Goal: Find specific page/section: Find specific page/section

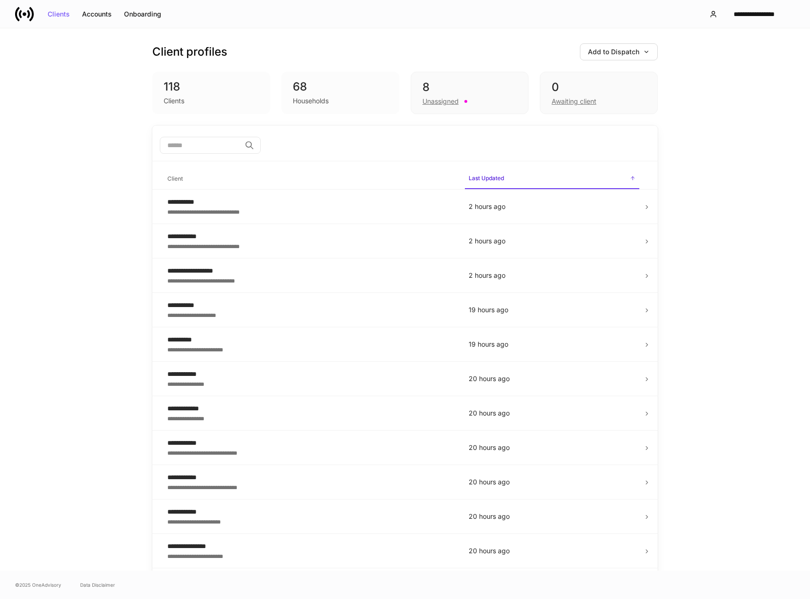
scroll to position [831, 0]
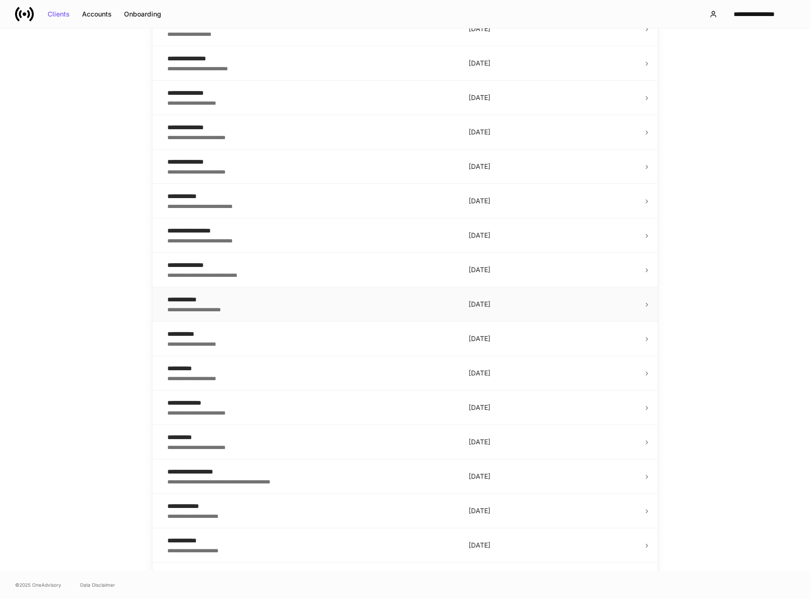
click at [242, 306] on div "**********" at bounding box center [310, 308] width 286 height 9
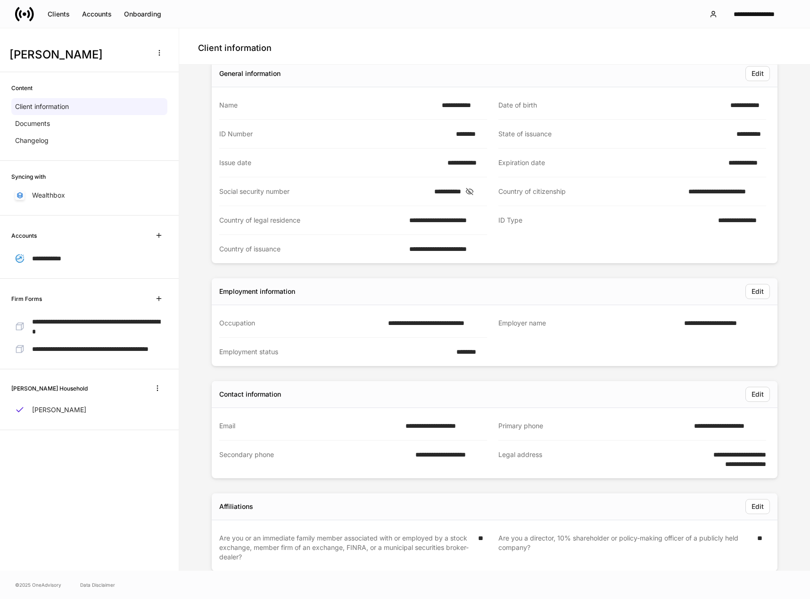
scroll to position [47, 0]
